Goal: Task Accomplishment & Management: Use online tool/utility

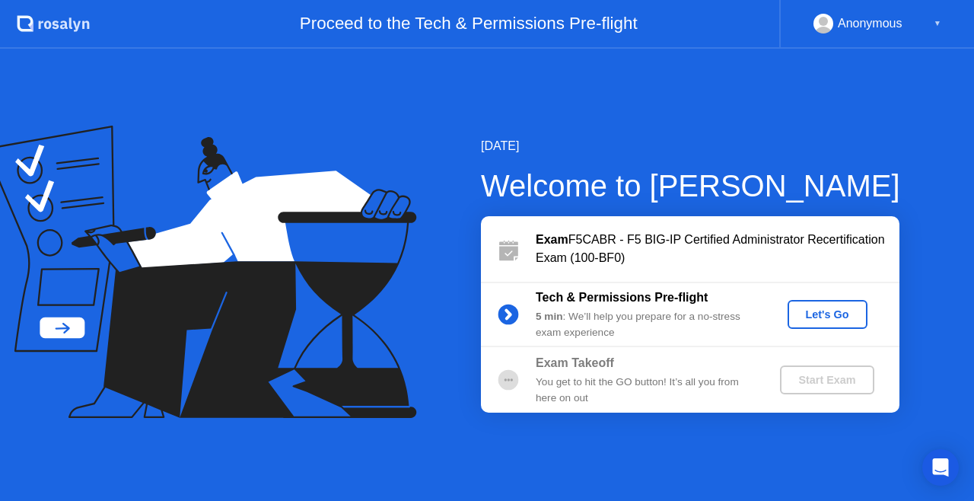
click at [813, 313] on div "Let's Go" at bounding box center [828, 314] width 68 height 12
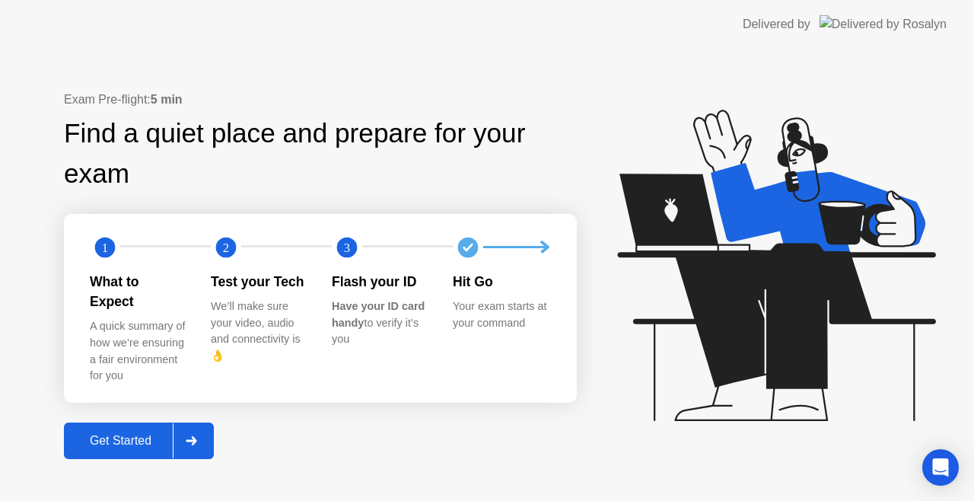
click at [130, 434] on div "Get Started" at bounding box center [120, 441] width 104 height 14
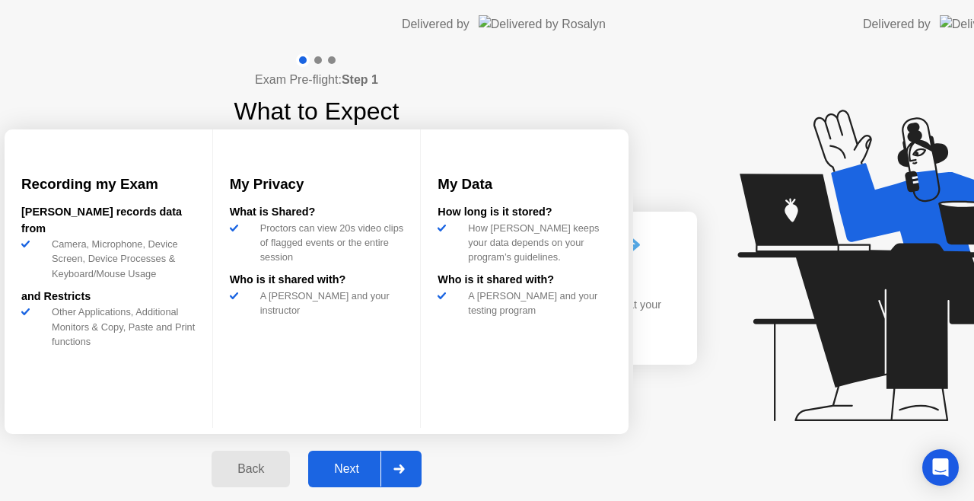
click at [130, 425] on div "Exam Pre-flight: Step 1 What to Expect Recording my Exam [PERSON_NAME] records …" at bounding box center [316, 279] width 633 height 460
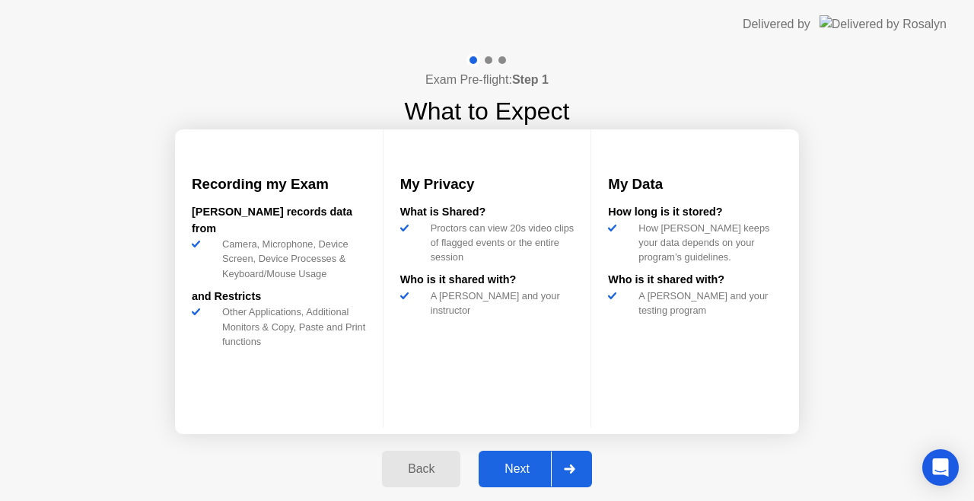
click at [507, 463] on div "Next" at bounding box center [517, 469] width 68 height 14
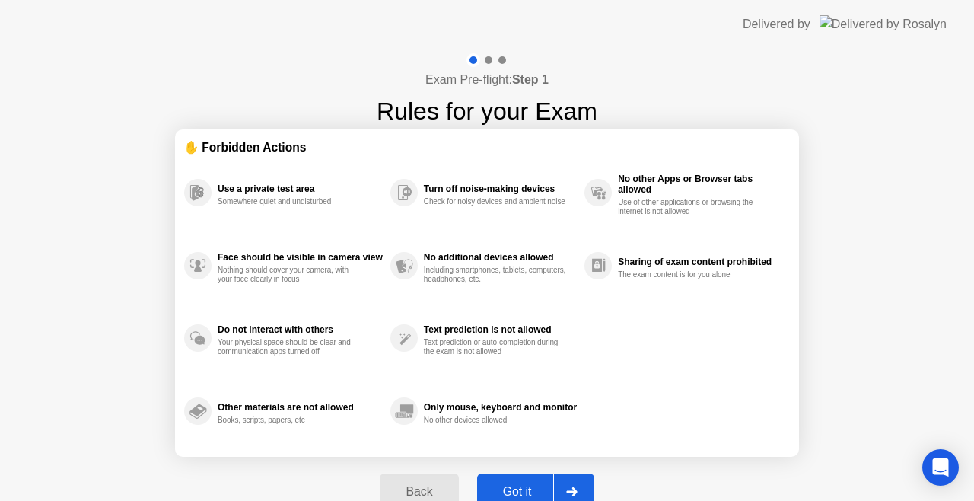
click at [523, 491] on div "Got it" at bounding box center [518, 492] width 72 height 14
select select "**********"
select select "*******"
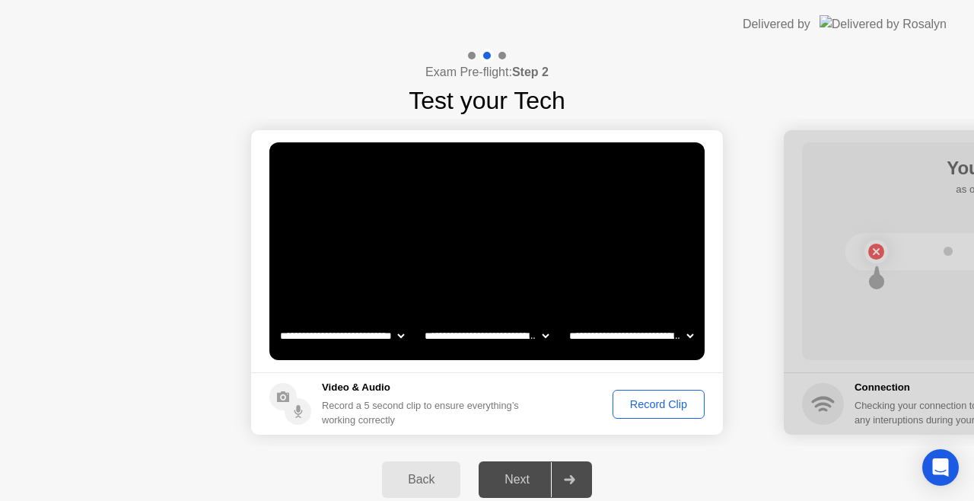
click at [636, 400] on div "Record Clip" at bounding box center [658, 404] width 81 height 12
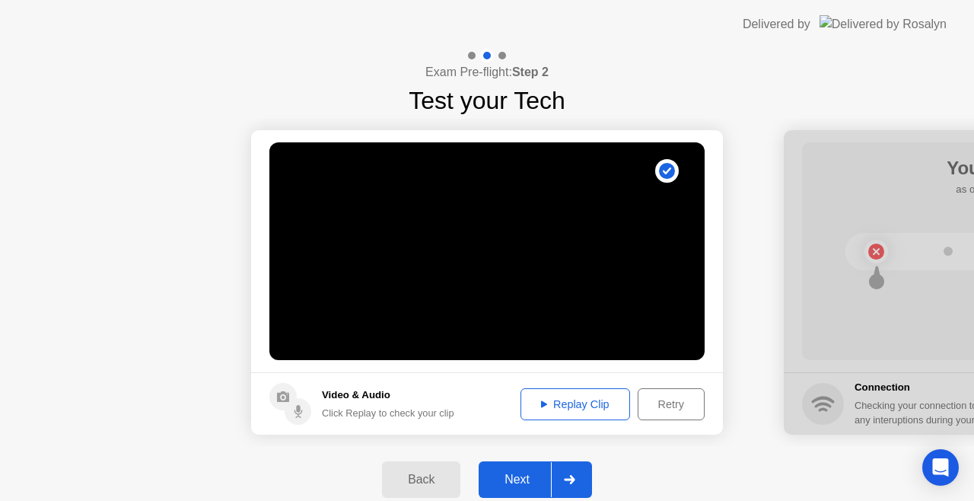
click at [593, 398] on div "Replay Clip" at bounding box center [575, 404] width 99 height 12
click at [568, 404] on div "Replay Clip" at bounding box center [575, 404] width 99 height 12
click at [651, 404] on div "Retry" at bounding box center [671, 404] width 56 height 12
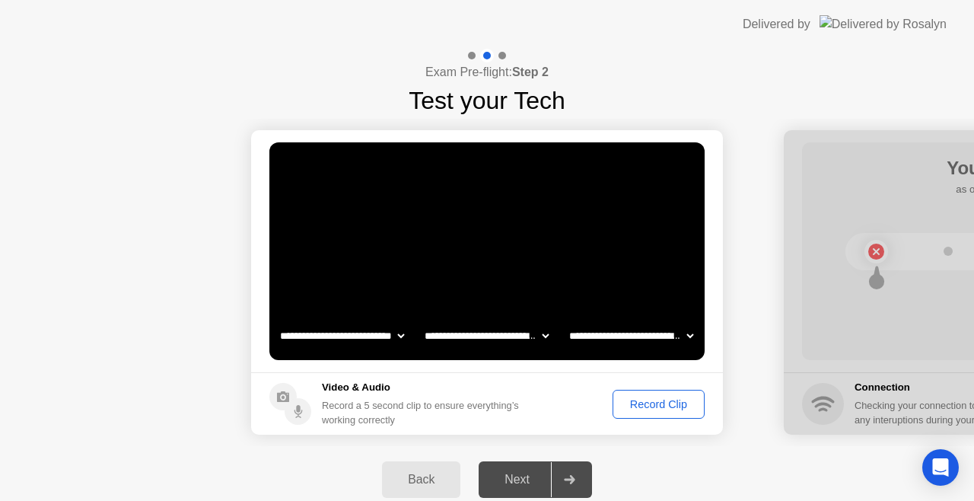
click at [646, 404] on div "Record Clip" at bounding box center [658, 404] width 81 height 12
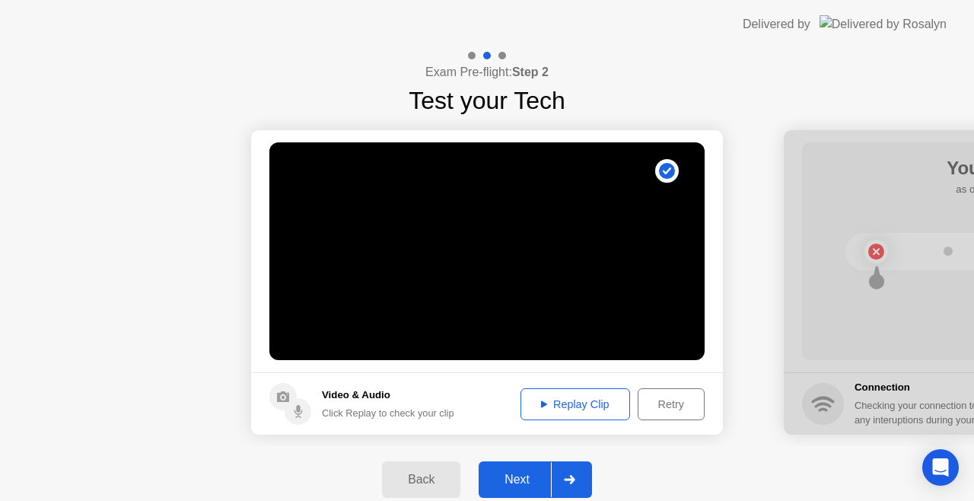
click at [574, 398] on div "Replay Clip" at bounding box center [575, 404] width 99 height 12
click at [654, 402] on div "Retry" at bounding box center [671, 404] width 56 height 12
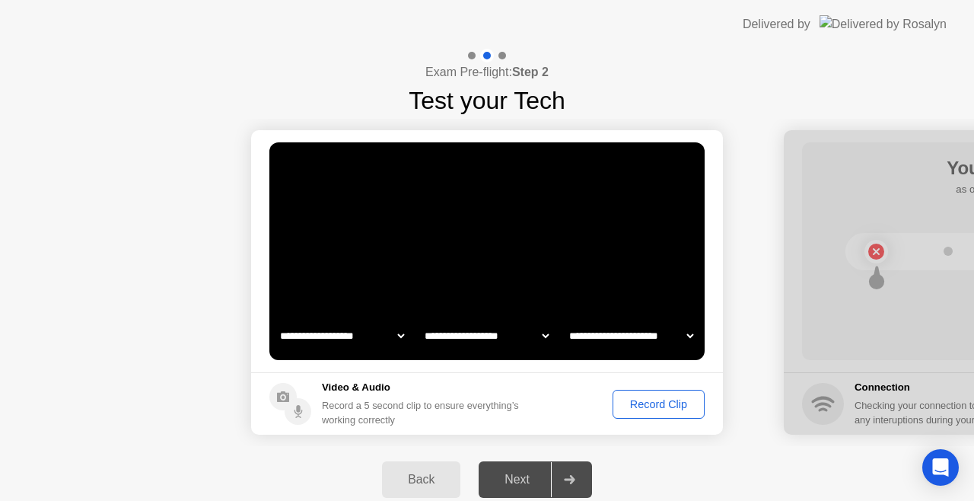
click at [654, 402] on div "Record Clip" at bounding box center [658, 404] width 81 height 12
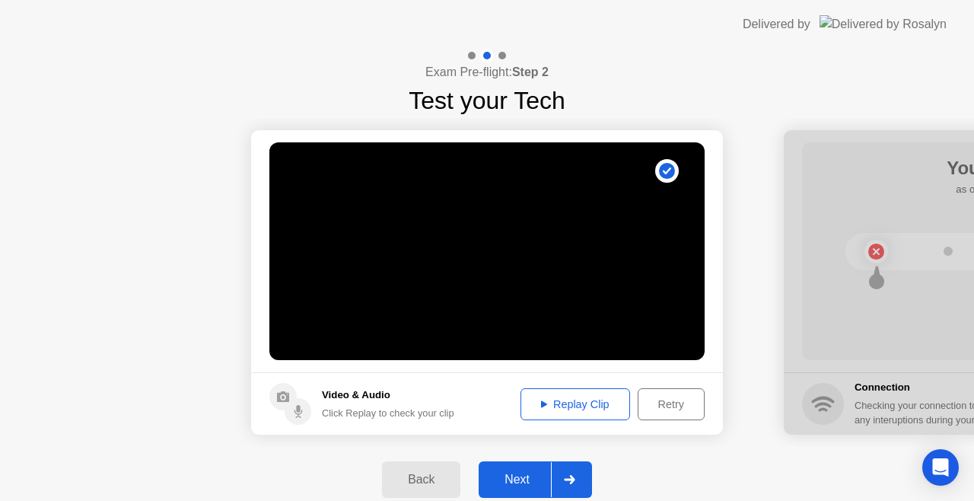
click at [598, 394] on button "Replay Clip" at bounding box center [575, 404] width 110 height 32
click at [531, 484] on div "Next" at bounding box center [517, 479] width 68 height 14
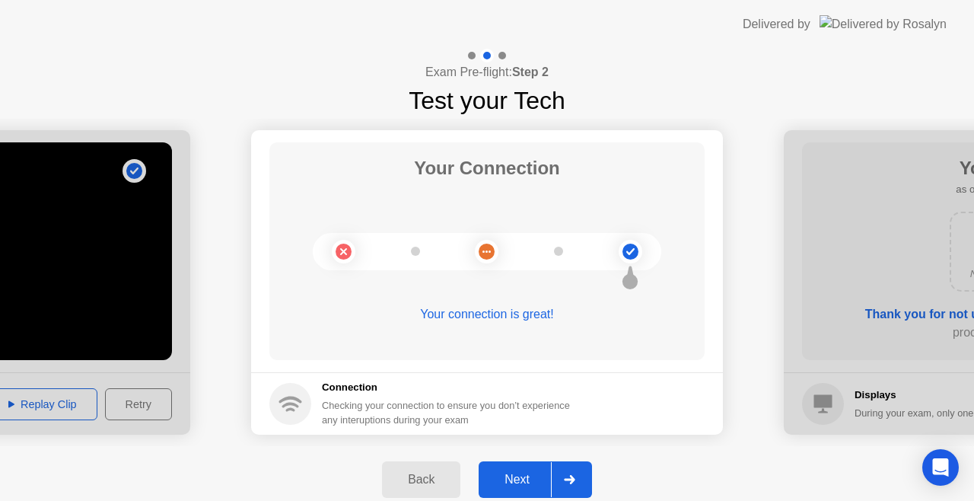
click at [520, 481] on div "Next" at bounding box center [517, 479] width 68 height 14
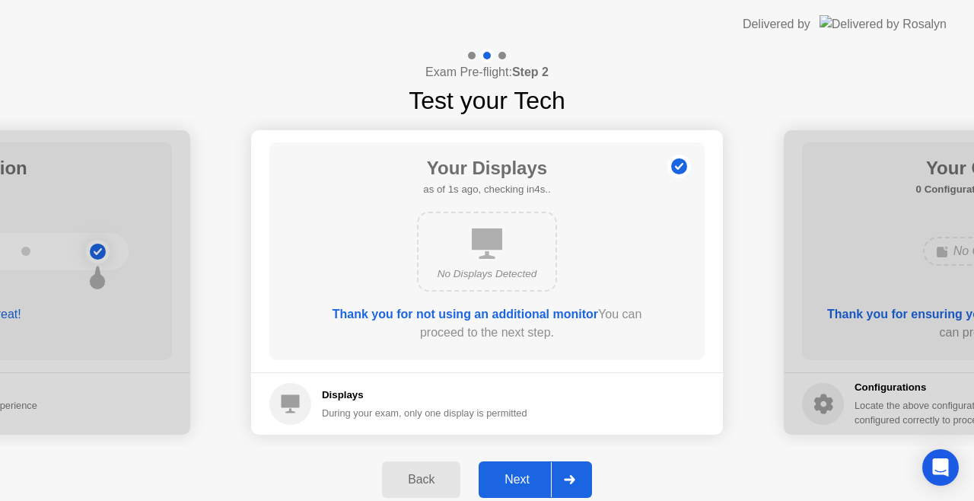
click at [516, 480] on div "Next" at bounding box center [517, 479] width 68 height 14
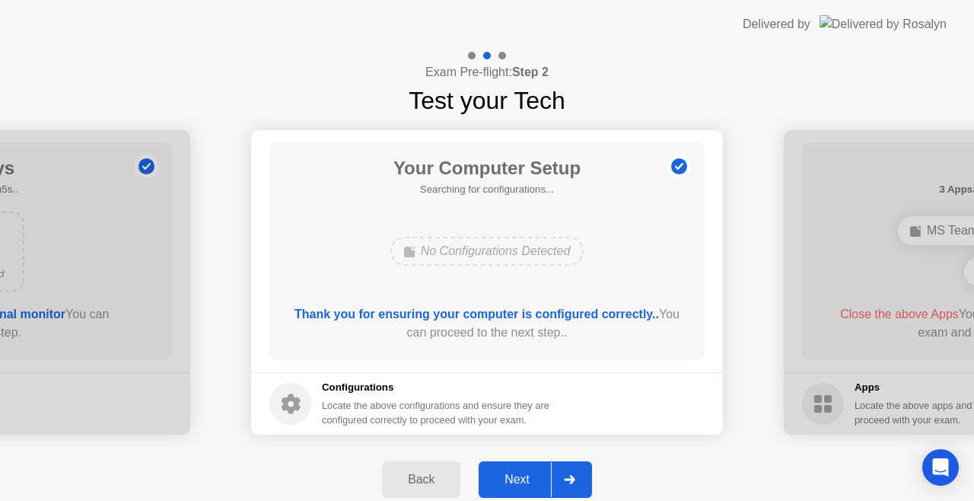
click at [535, 485] on div "Next" at bounding box center [517, 479] width 68 height 14
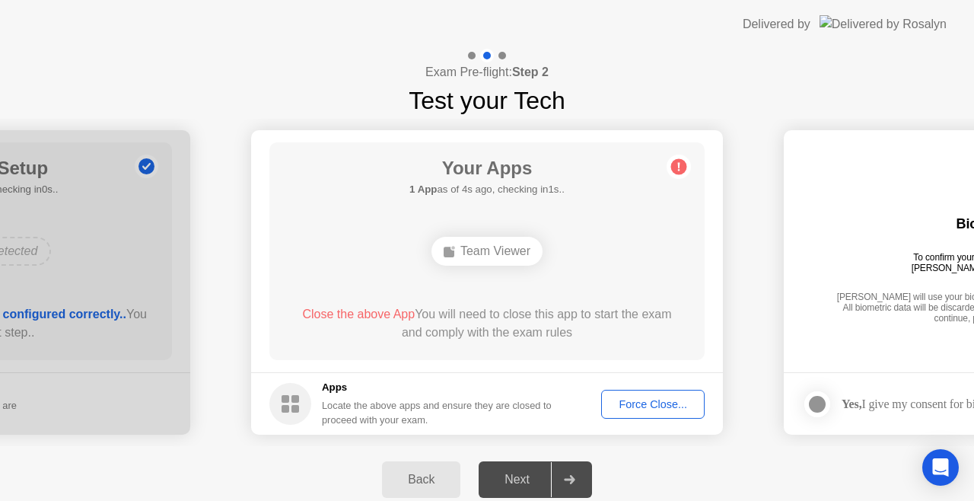
click at [631, 408] on div "Force Close..." at bounding box center [652, 404] width 93 height 12
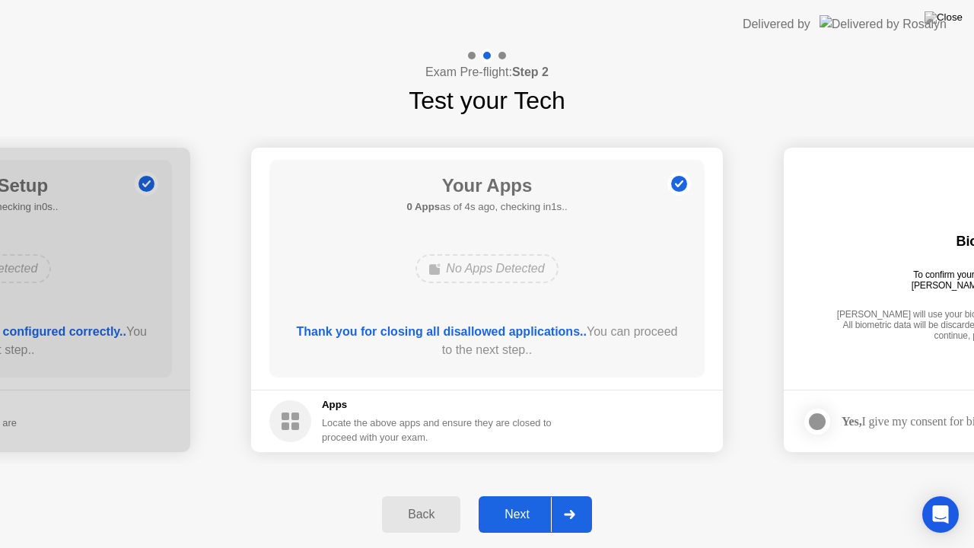
click at [536, 500] on div "Next" at bounding box center [517, 514] width 68 height 14
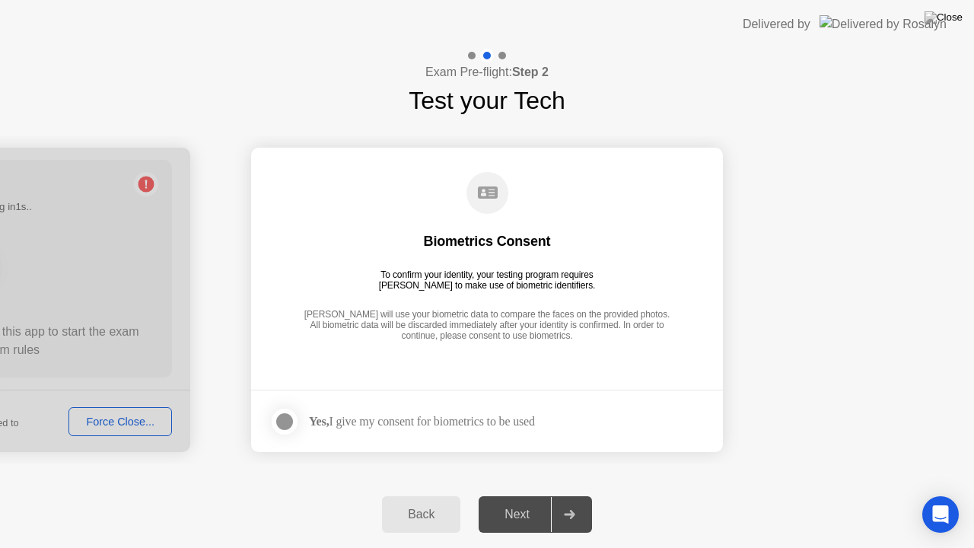
click at [278, 421] on div at bounding box center [284, 421] width 18 height 18
click at [523, 500] on div "Next" at bounding box center [517, 514] width 68 height 14
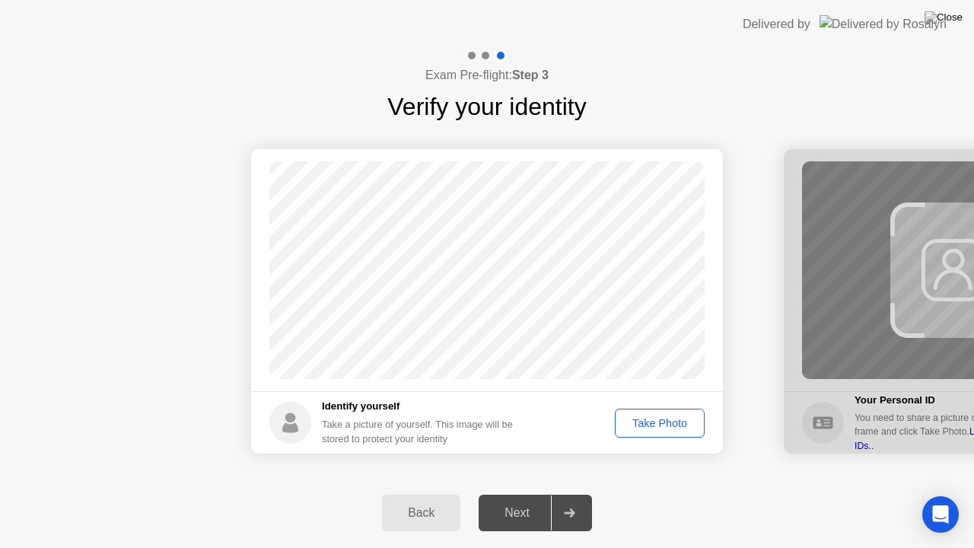
click at [657, 420] on div "Take Photo" at bounding box center [659, 423] width 79 height 12
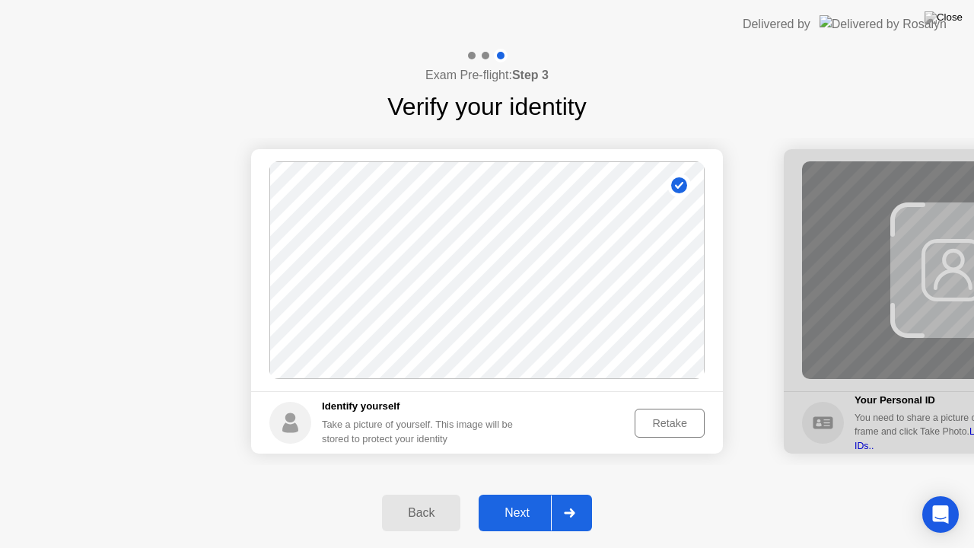
click at [647, 424] on div "Retake" at bounding box center [669, 423] width 59 height 12
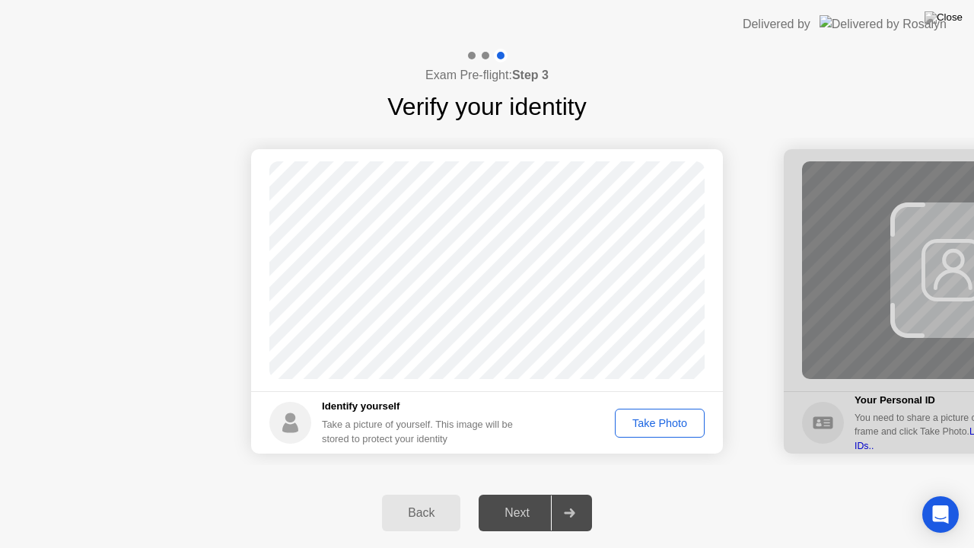
click at [647, 424] on div "Take Photo" at bounding box center [659, 423] width 79 height 12
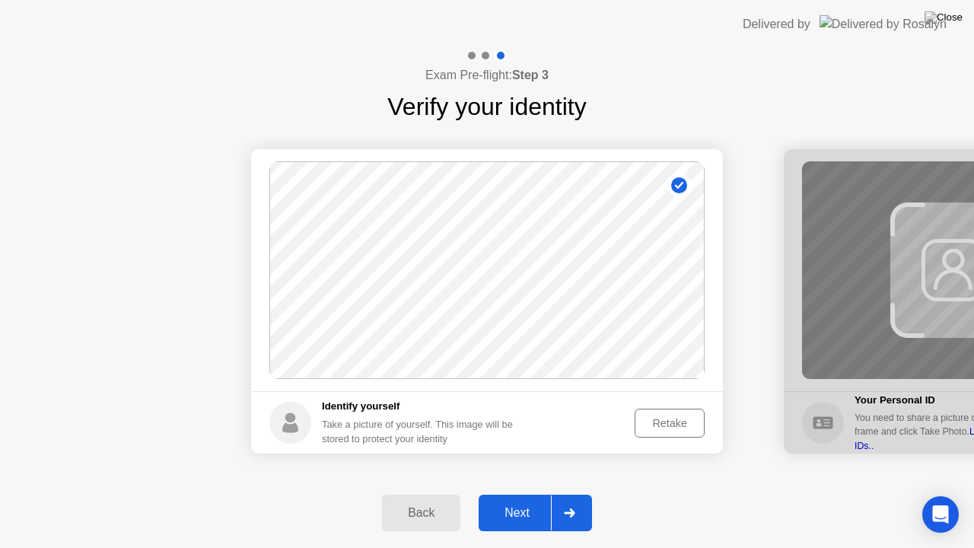
click at [523, 500] on div "Next" at bounding box center [517, 513] width 68 height 14
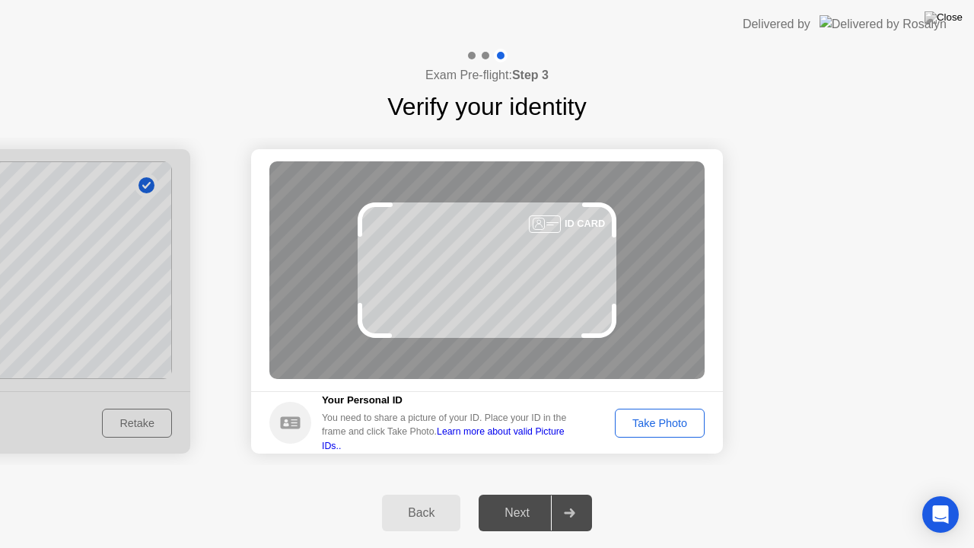
click at [635, 428] on div "Take Photo" at bounding box center [659, 423] width 79 height 12
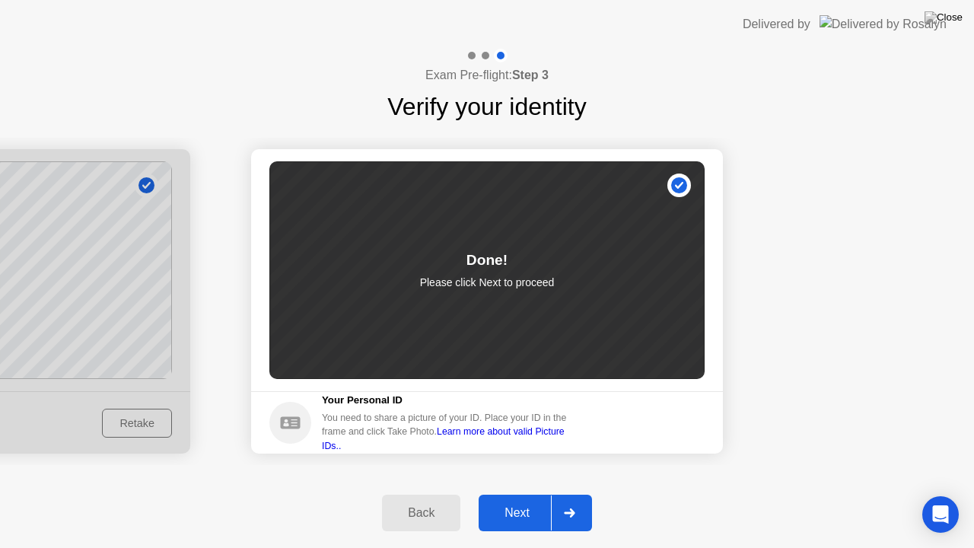
click at [523, 500] on div "Next" at bounding box center [517, 513] width 68 height 14
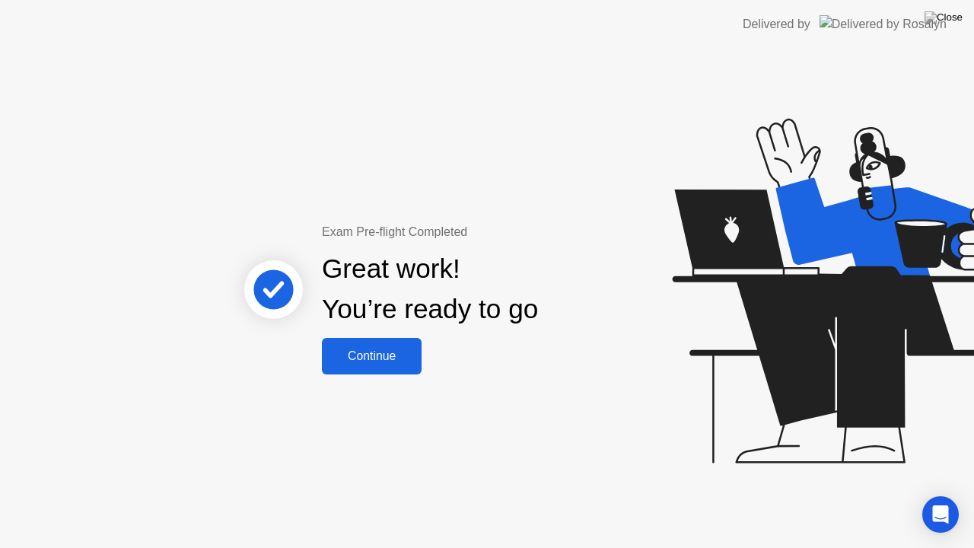
click at [377, 349] on div "Continue" at bounding box center [371, 356] width 91 height 14
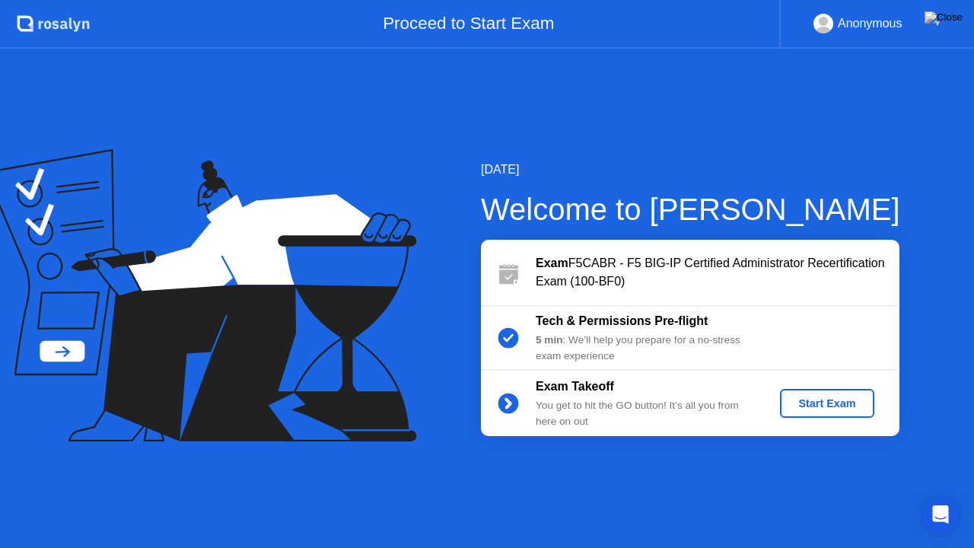
click at [817, 401] on div "Start Exam" at bounding box center [826, 403] width 81 height 12
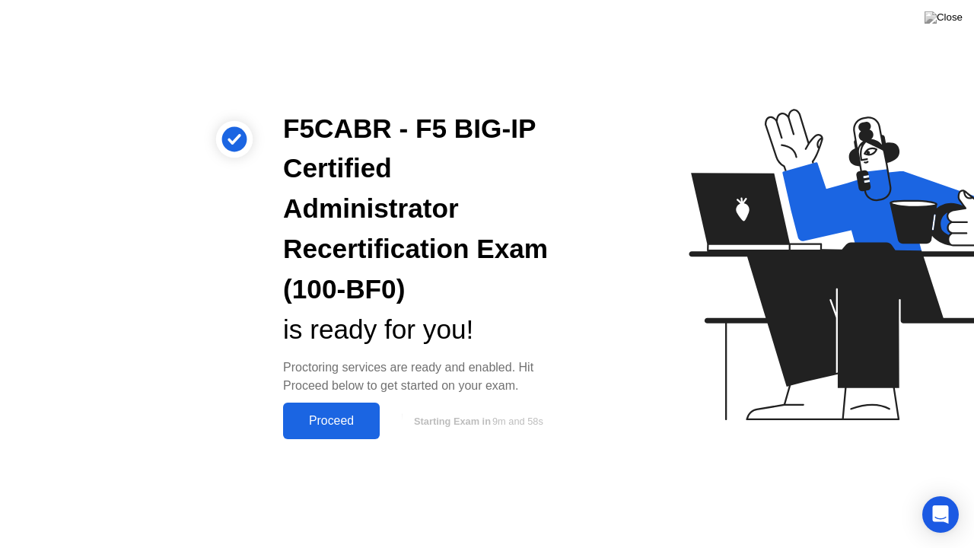
click at [309, 423] on div "Proceed" at bounding box center [331, 421] width 87 height 14
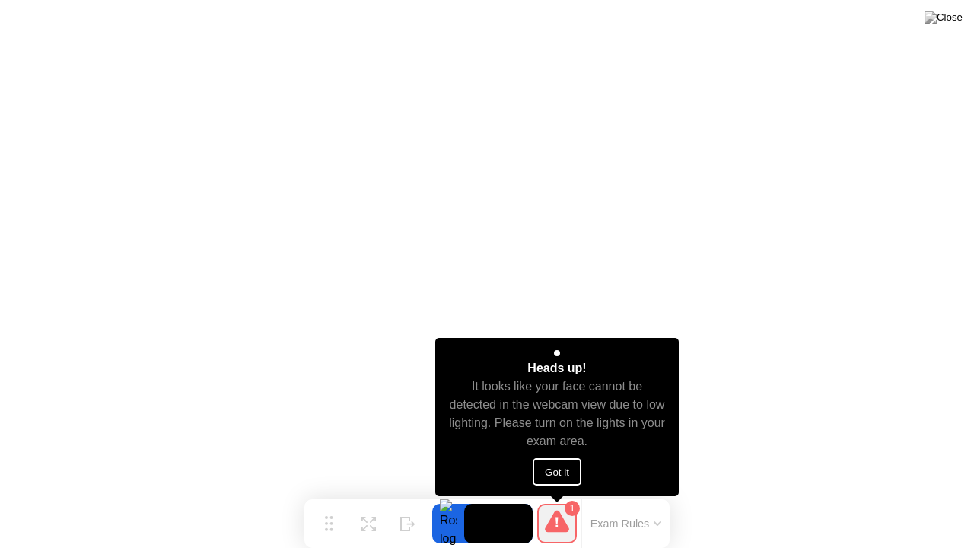
click at [572, 470] on button "Got it" at bounding box center [557, 471] width 49 height 27
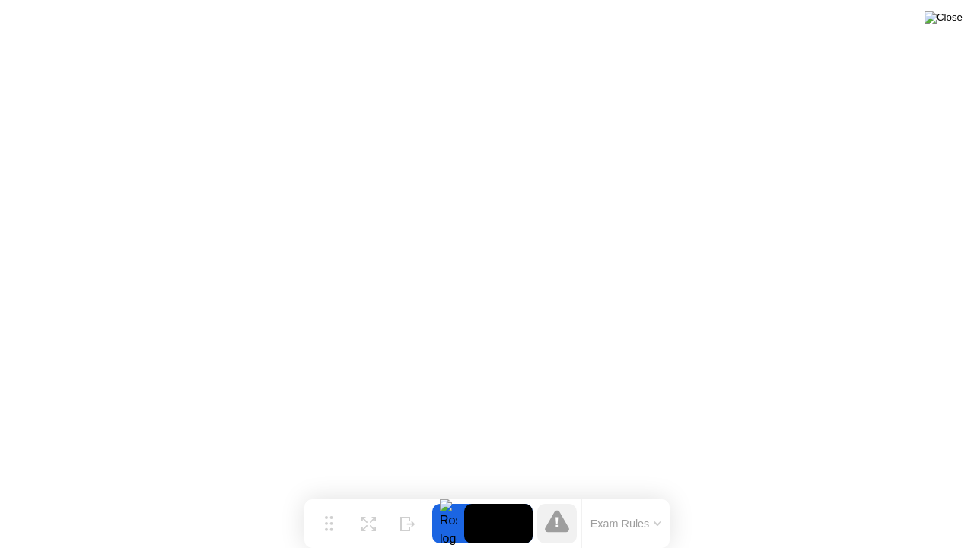
click at [957, 14] on img at bounding box center [943, 17] width 38 height 12
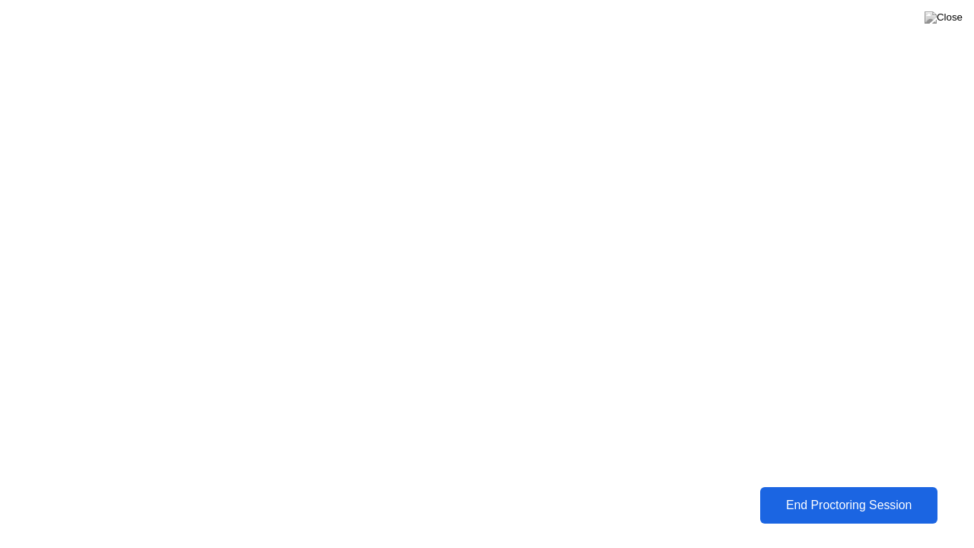
click at [786, 500] on div "End Proctoring Session" at bounding box center [849, 505] width 169 height 14
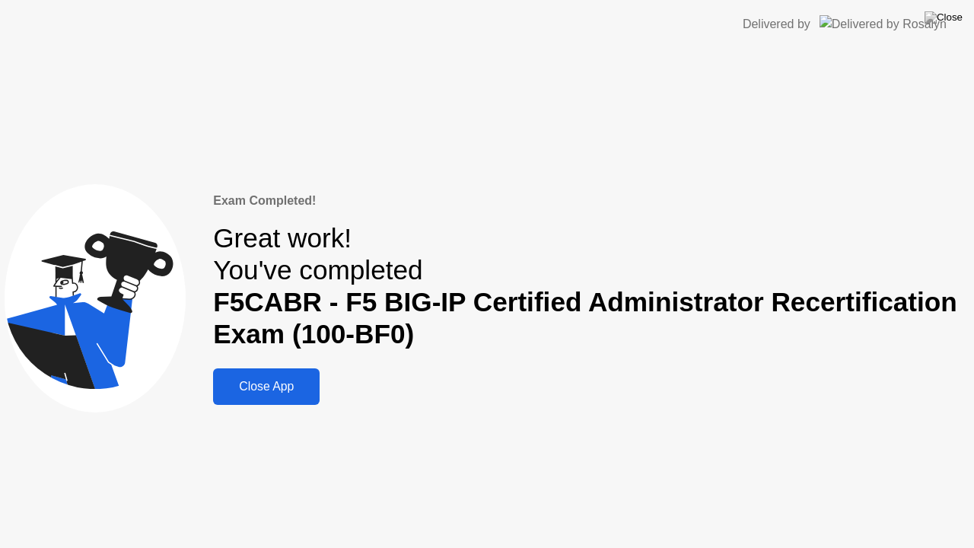
click at [275, 385] on div "Close App" at bounding box center [266, 387] width 97 height 14
